Goal: Task Accomplishment & Management: Manage account settings

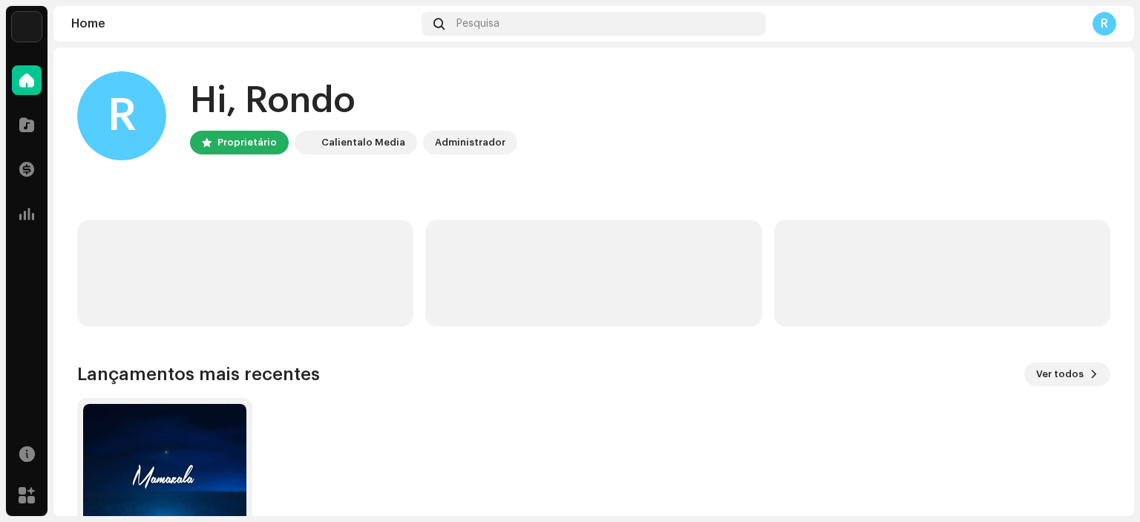
click at [45, 134] on div "Catálogo" at bounding box center [27, 125] width 42 height 42
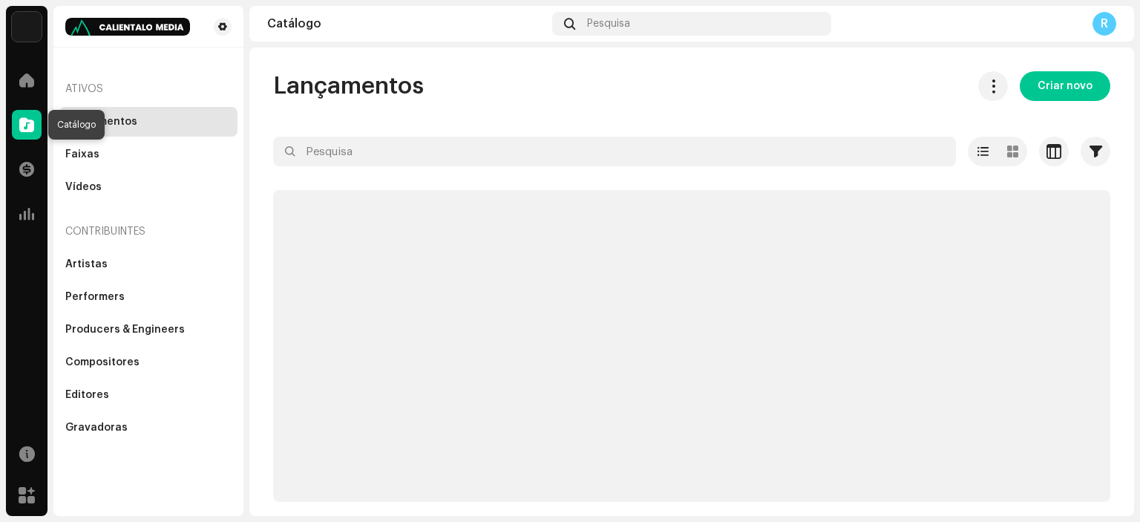
click at [20, 121] on span at bounding box center [26, 125] width 15 height 12
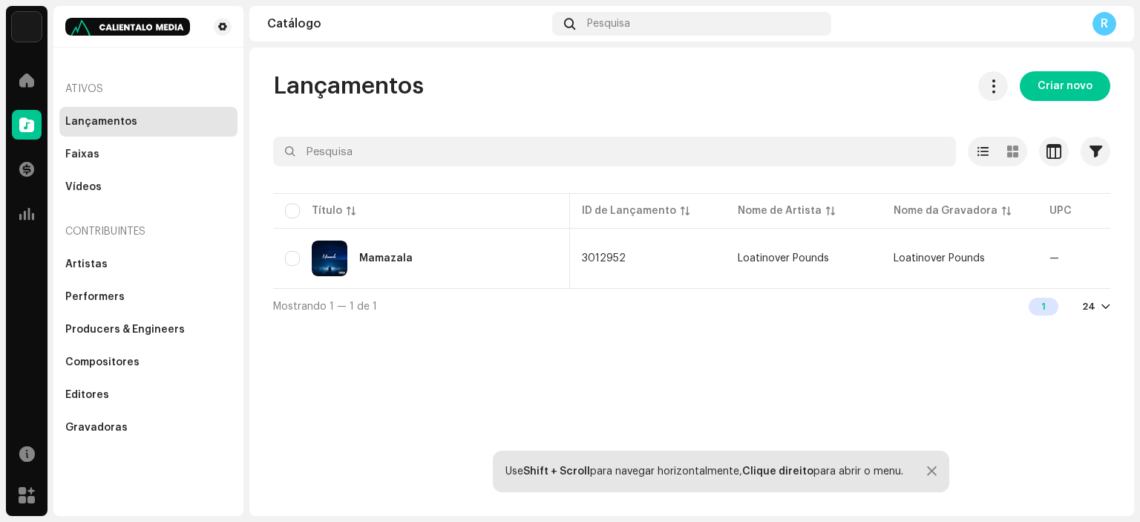
click at [1109, 24] on div "R" at bounding box center [1105, 24] width 24 height 24
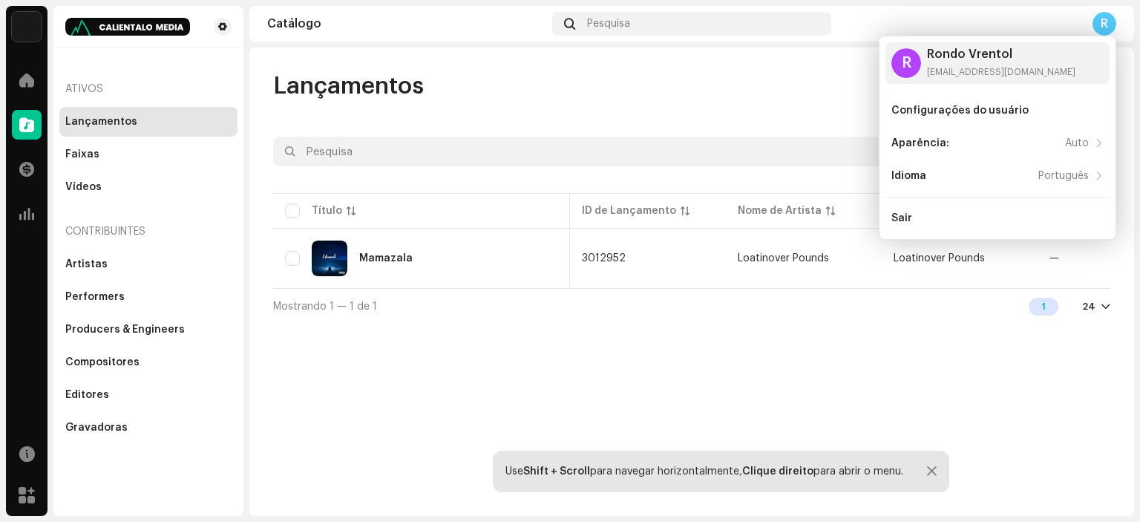
scroll to position [0, 451]
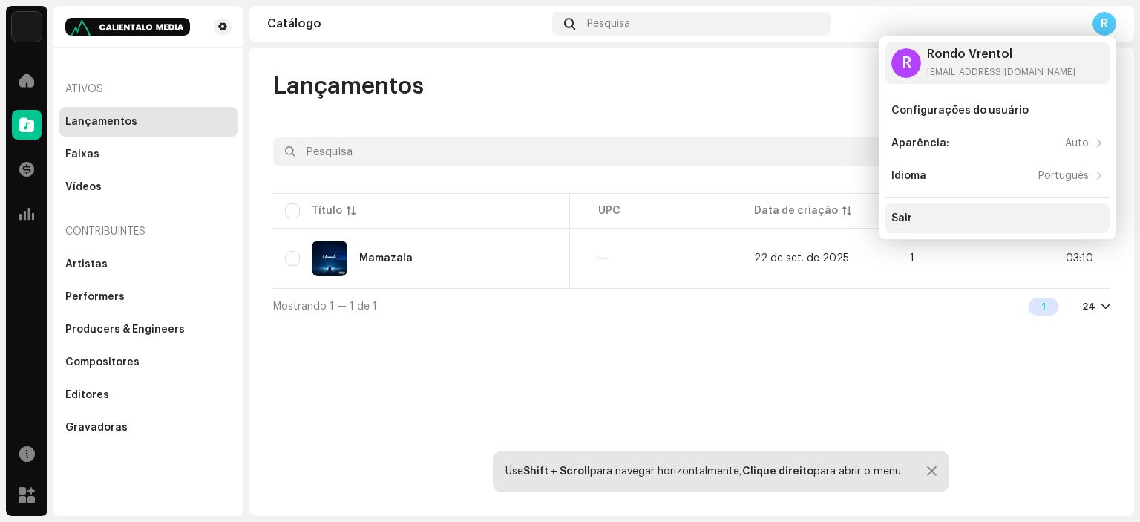
click at [950, 216] on div "Sair" at bounding box center [997, 218] width 212 height 12
